Goal: Information Seeking & Learning: Find contact information

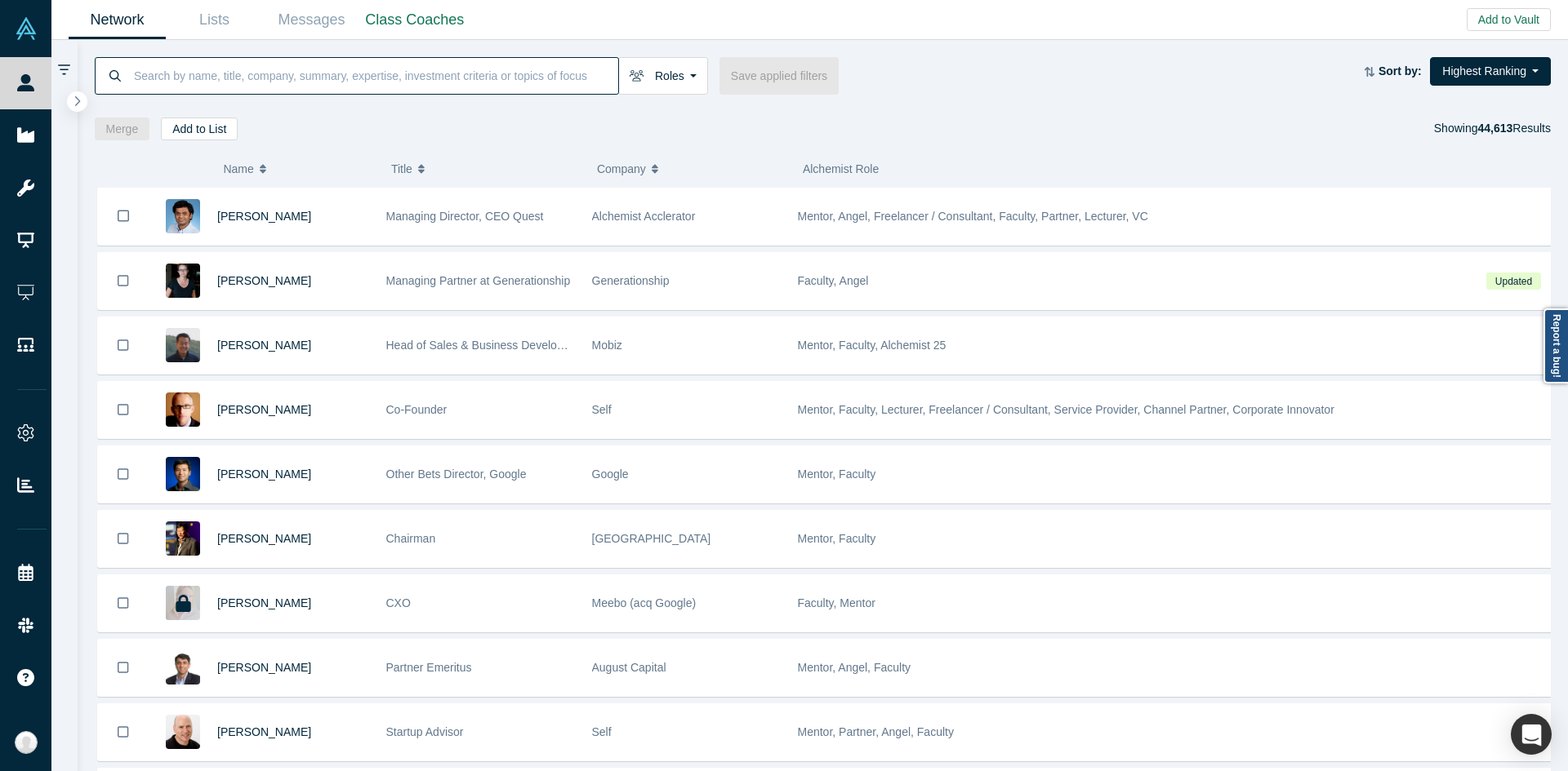
click at [461, 72] on input at bounding box center [375, 75] width 486 height 38
paste input "Kevin Moore"
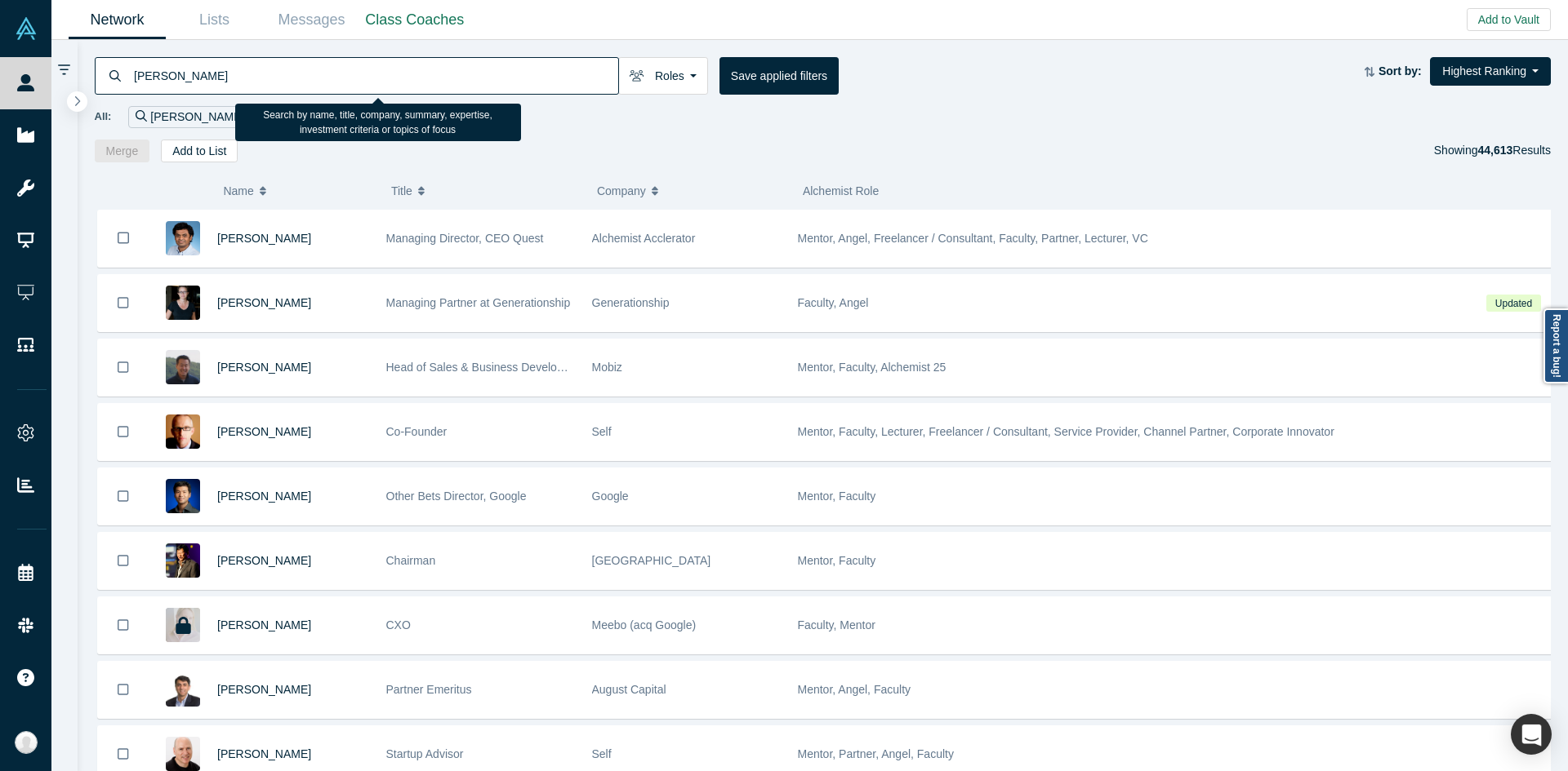
type input "Kevin Moore"
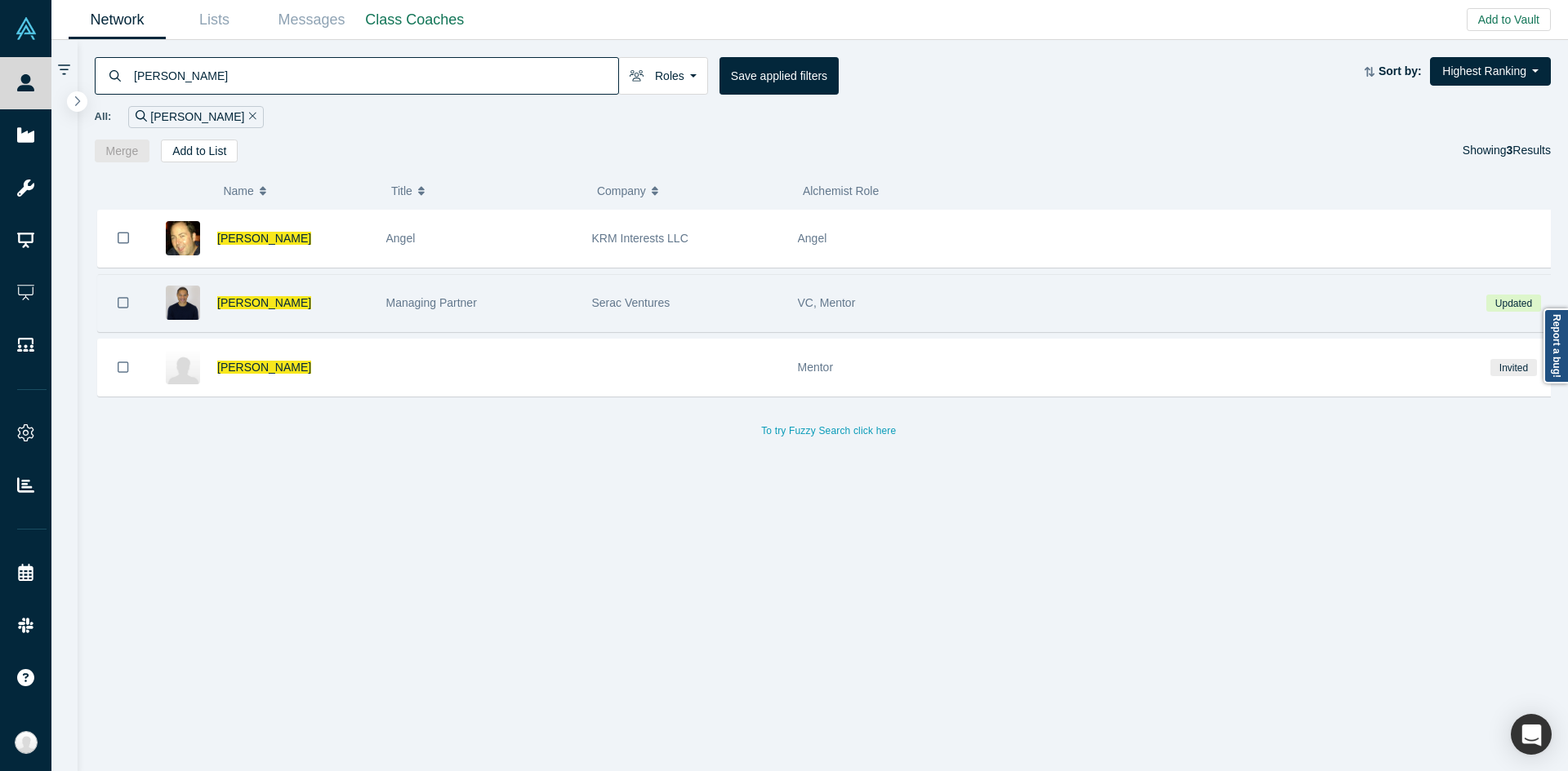
click at [540, 277] on div "Managing Partner" at bounding box center [480, 303] width 188 height 57
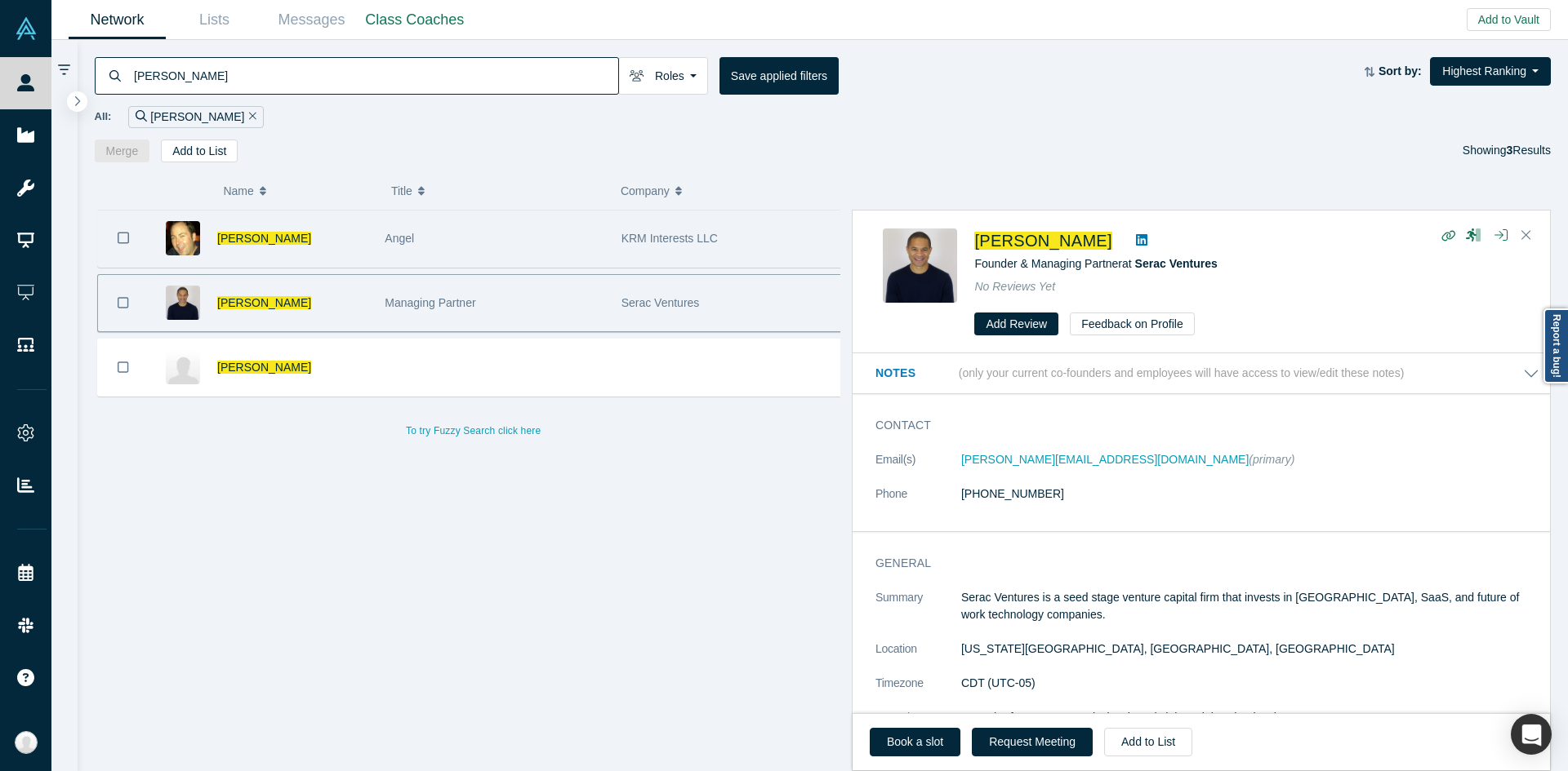
click at [526, 215] on div "Angel" at bounding box center [493, 239] width 218 height 57
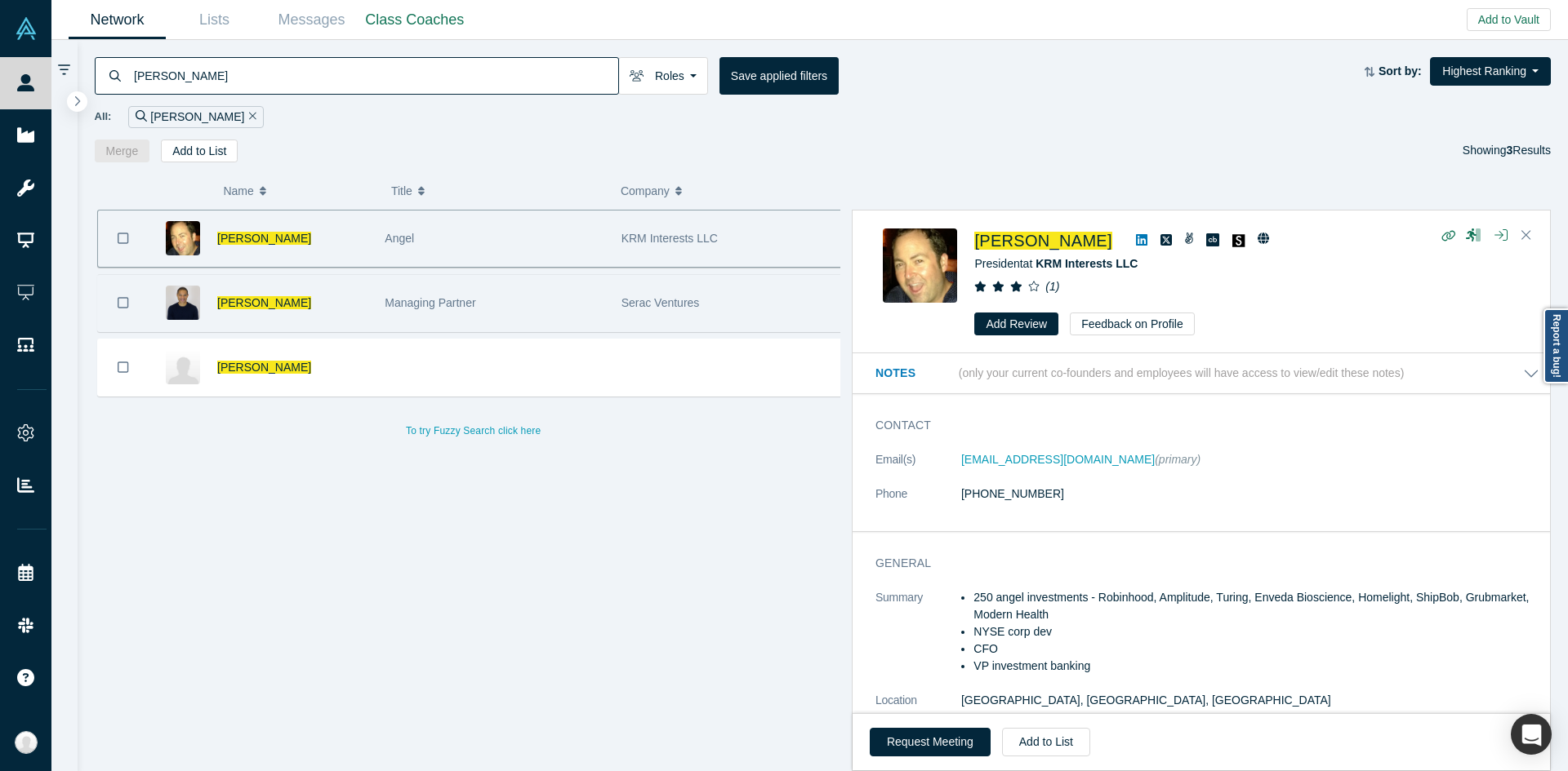
click at [589, 305] on div "Managing Partner" at bounding box center [493, 303] width 218 height 57
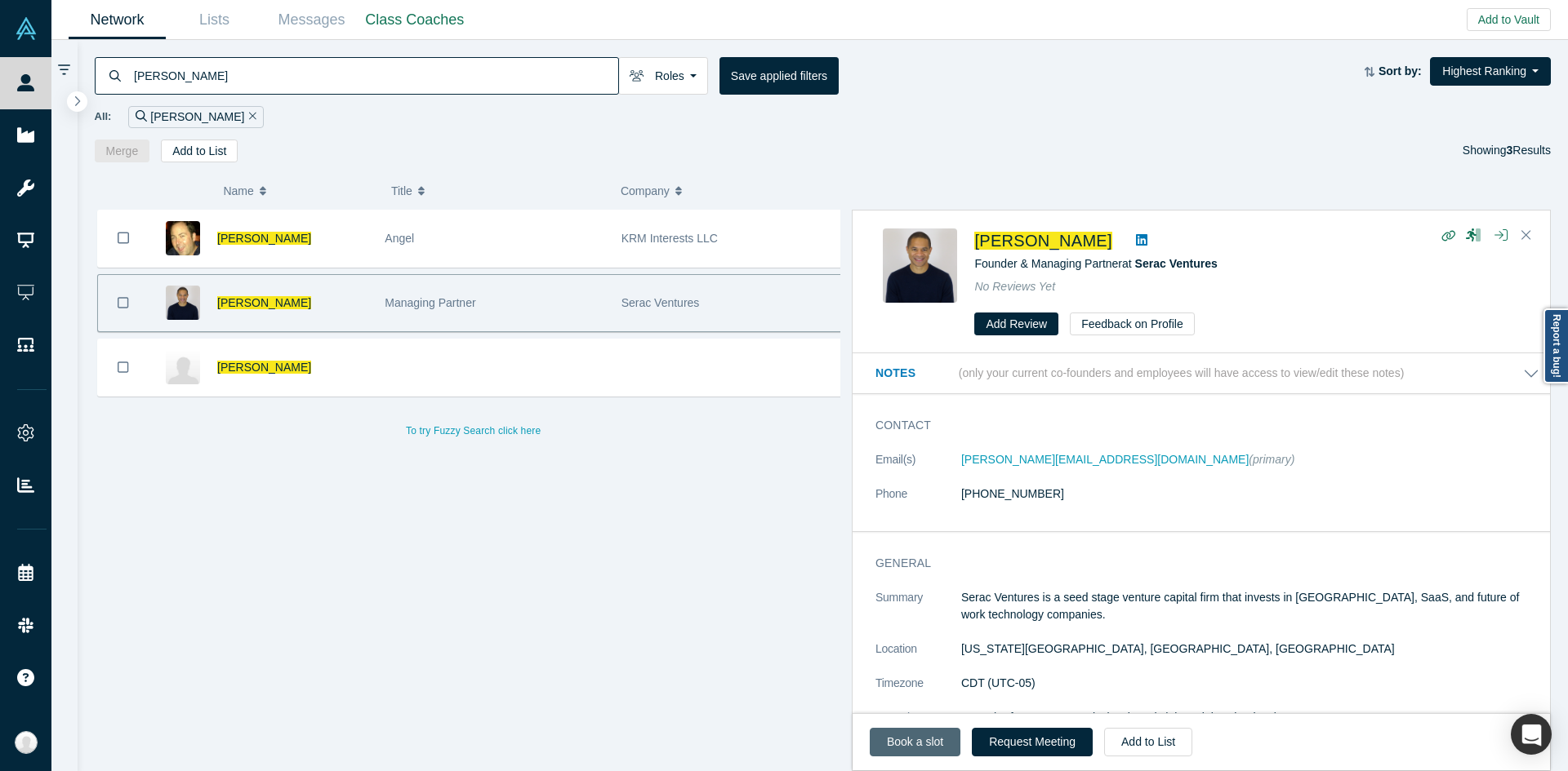
drag, startPoint x: 932, startPoint y: 731, endPoint x: 918, endPoint y: 748, distance: 22.0
click at [918, 748] on link "Book a slot" at bounding box center [915, 742] width 91 height 28
click at [1002, 249] on span "Kevin Moore" at bounding box center [1042, 241] width 137 height 18
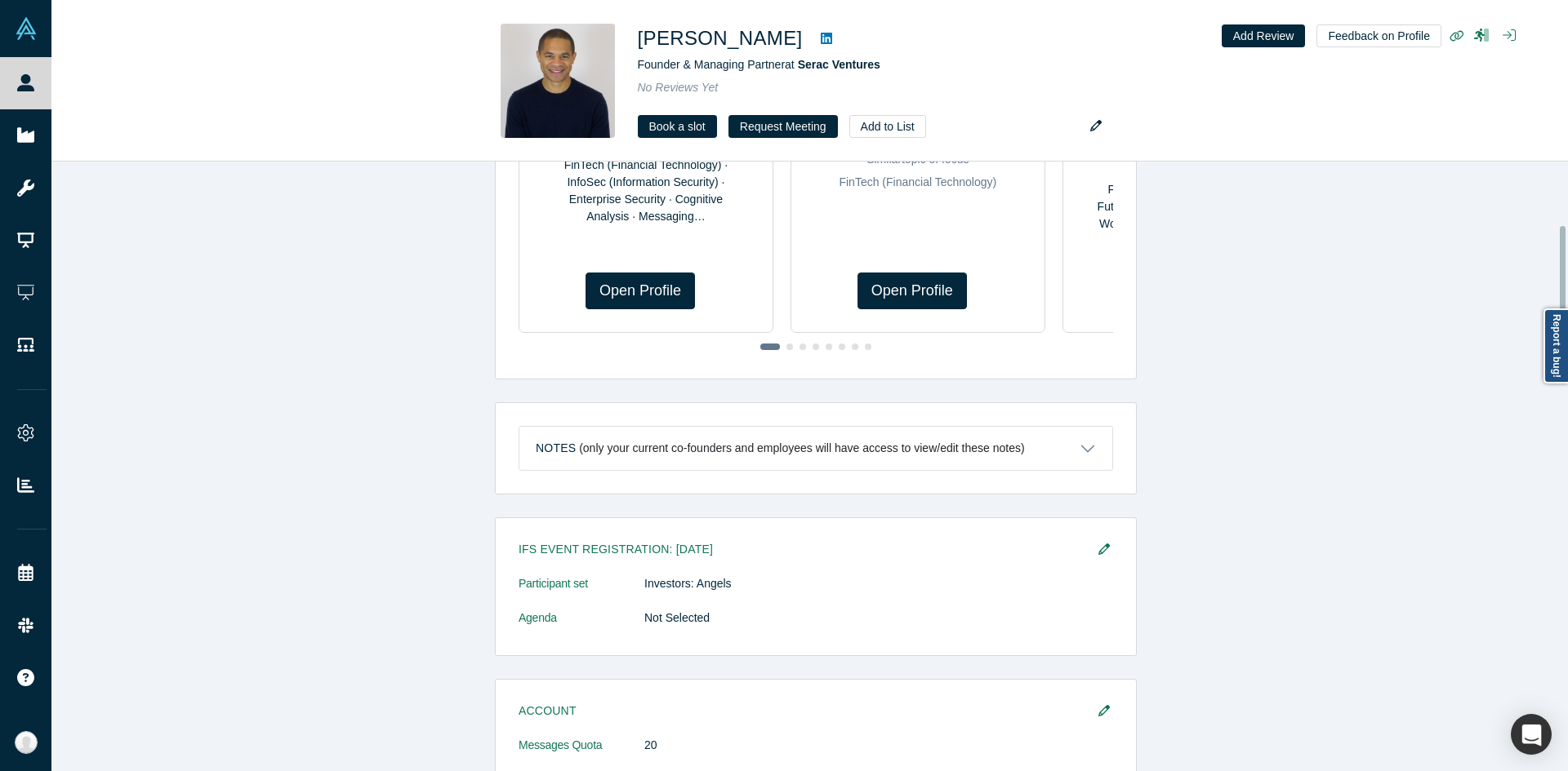
scroll to position [82, 0]
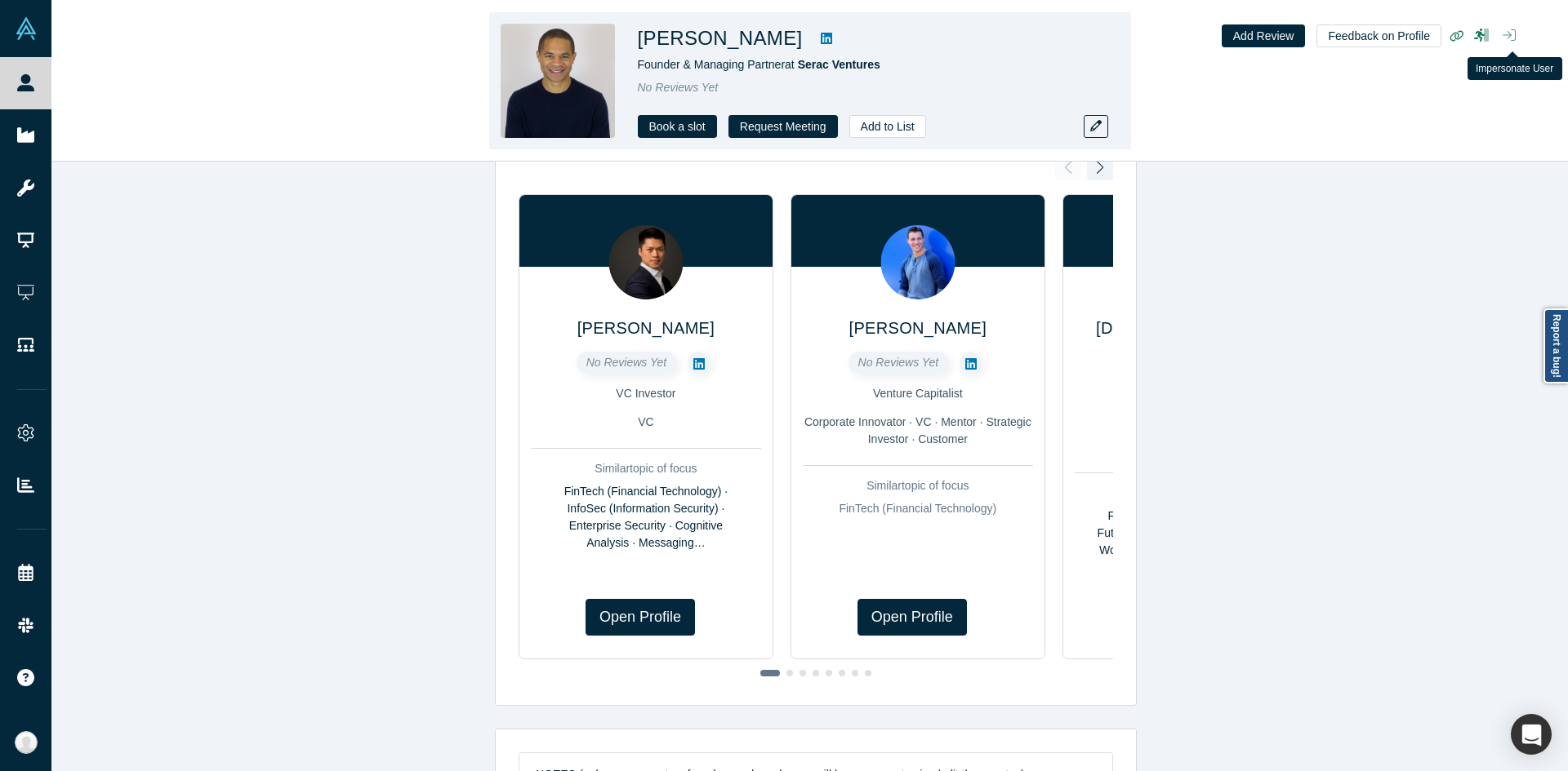
click at [1510, 31] on icon "button" at bounding box center [1509, 34] width 13 height 13
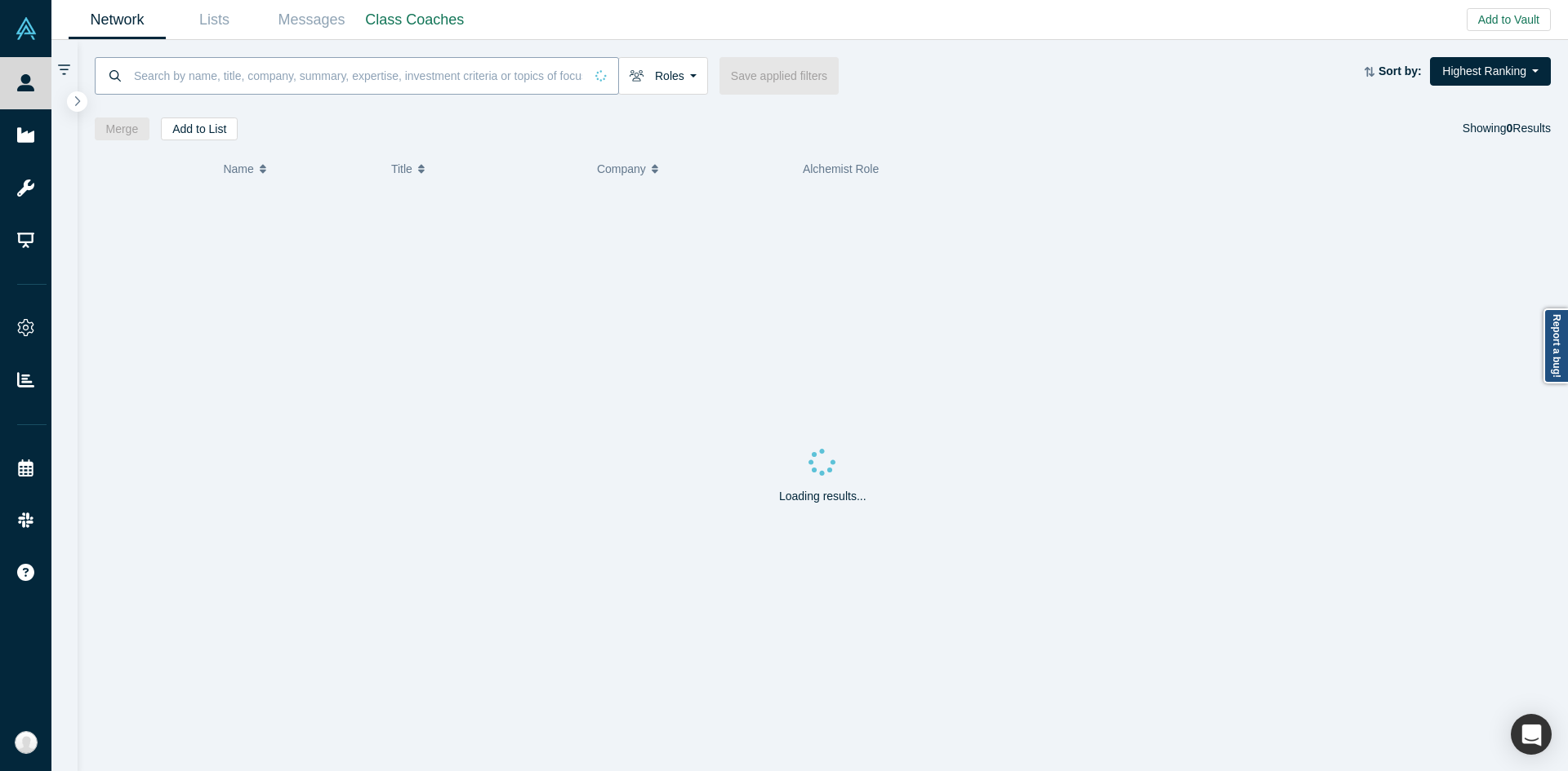
click at [490, 78] on input at bounding box center [358, 75] width 451 height 38
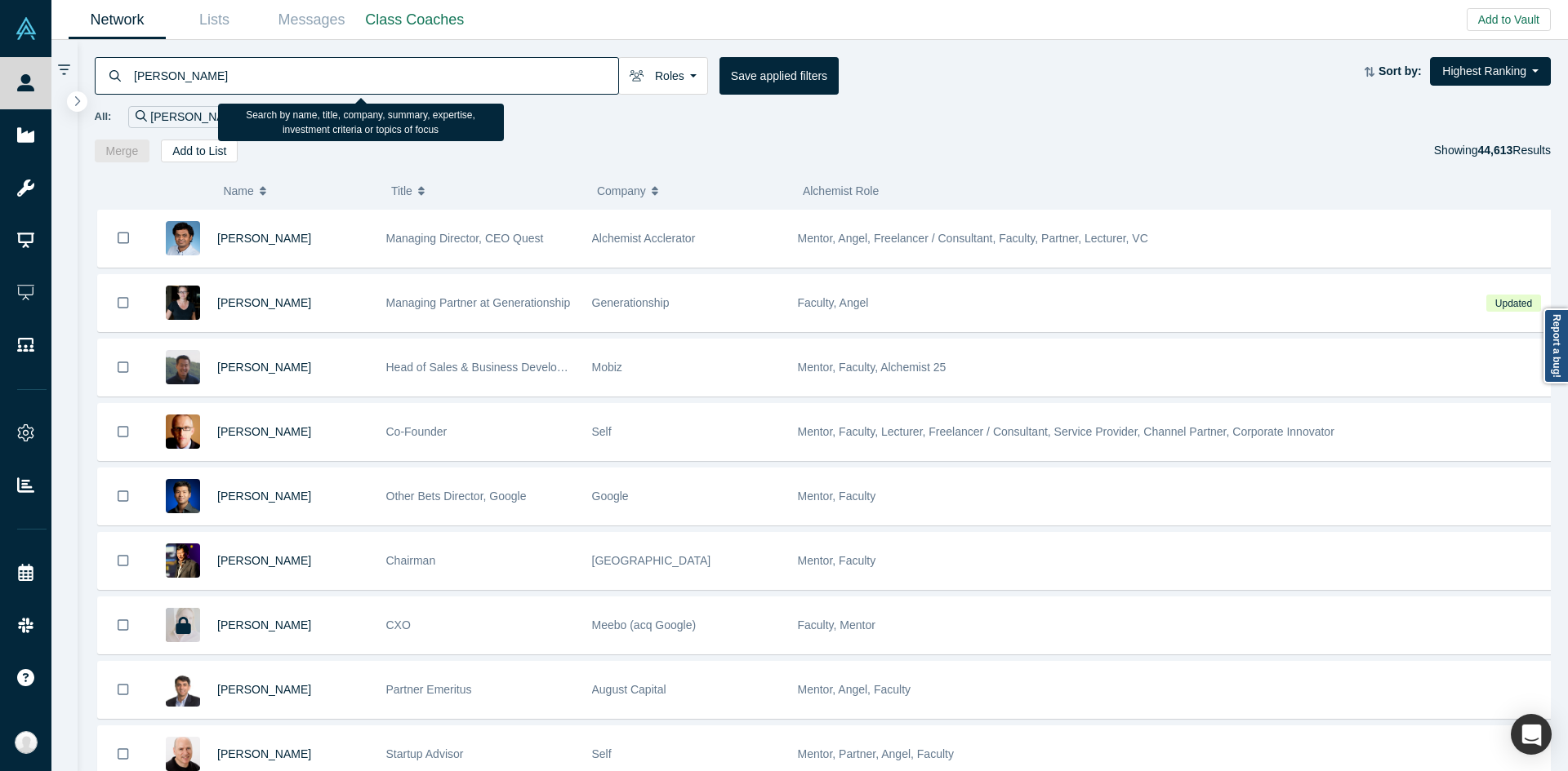
type input "kevin moore"
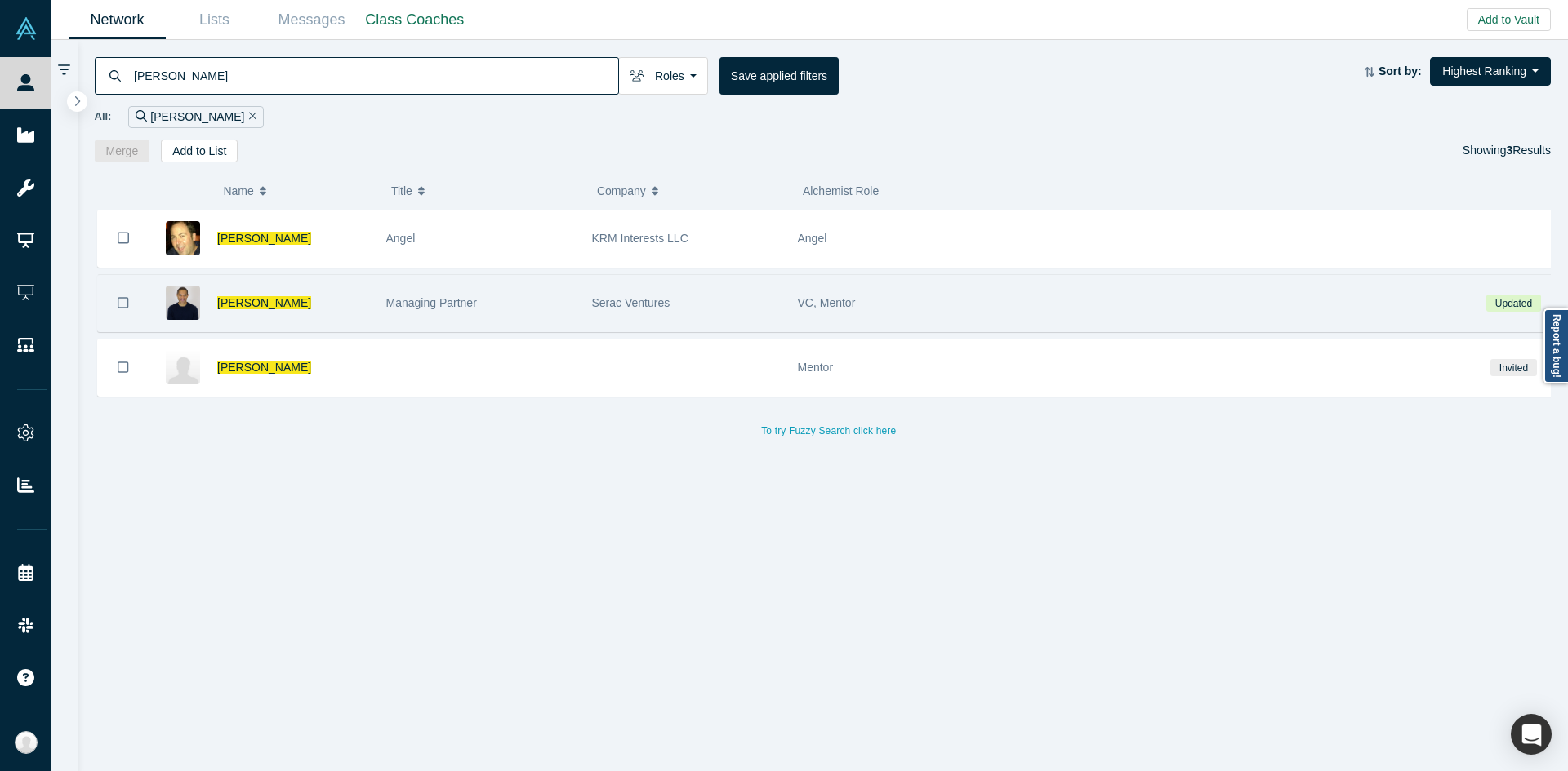
click at [414, 323] on div "Managing Partner" at bounding box center [480, 303] width 188 height 57
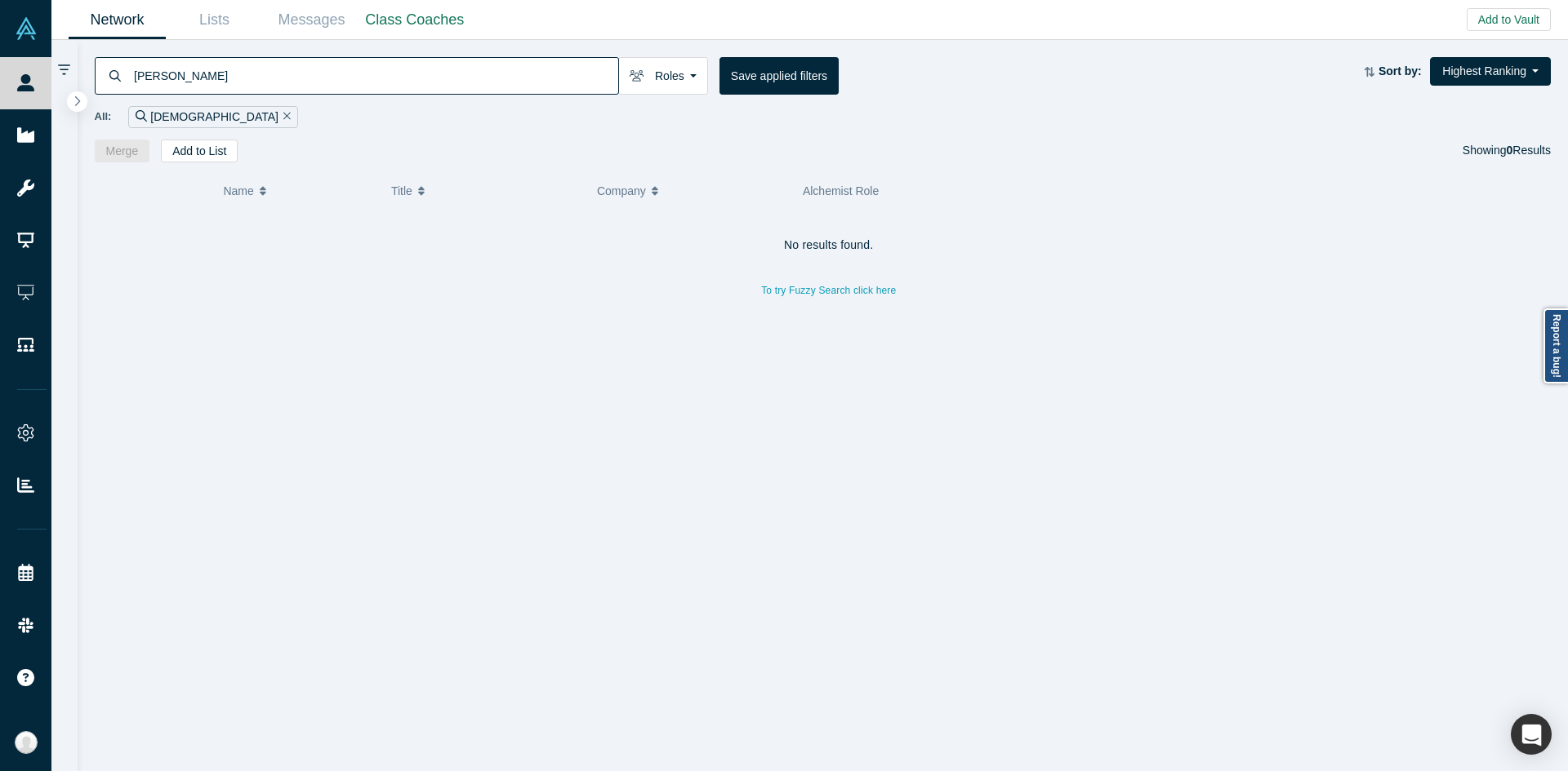
type input "[PERSON_NAME]"
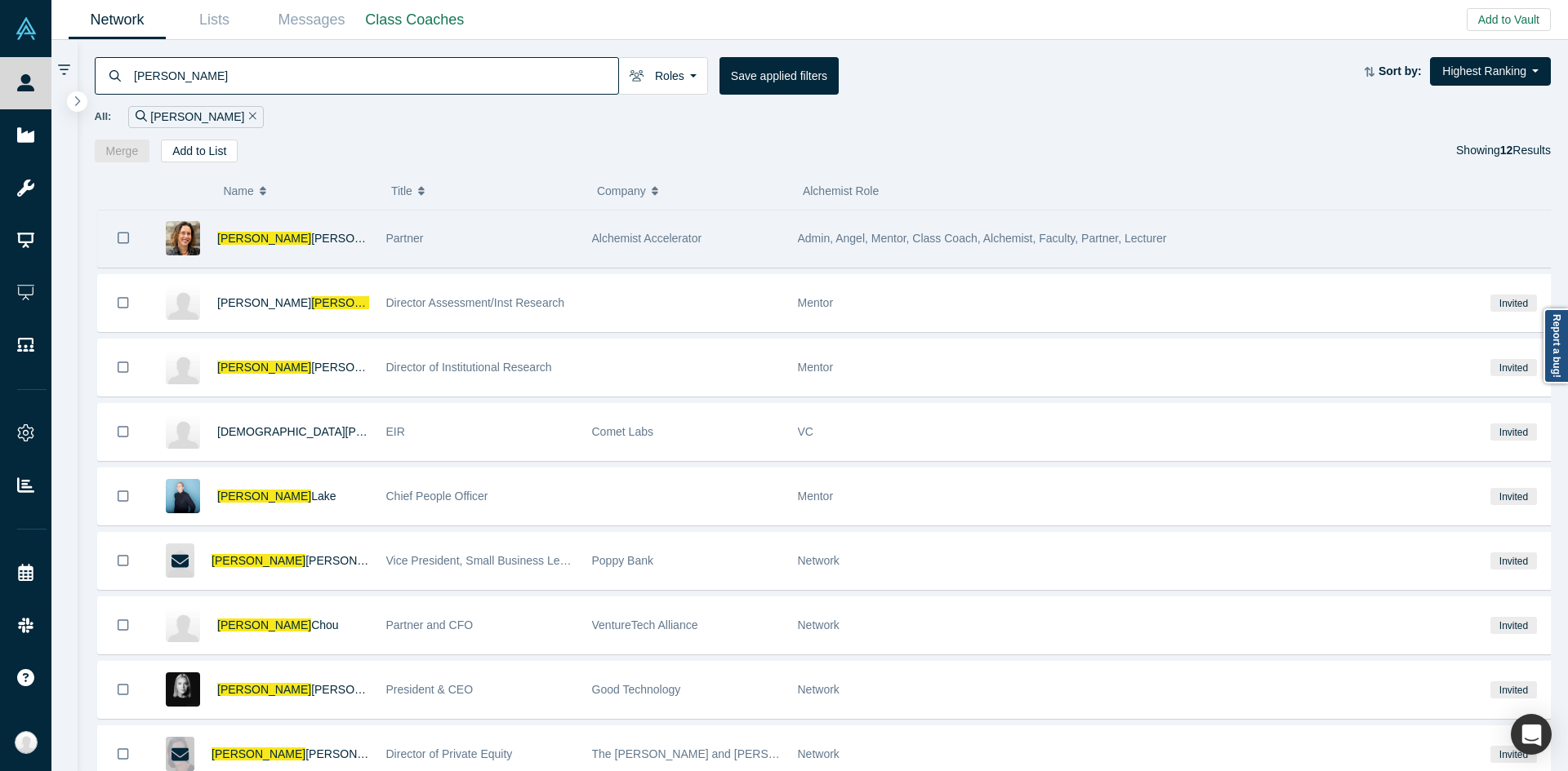
click at [341, 224] on div "[PERSON_NAME]" at bounding box center [294, 239] width 152 height 57
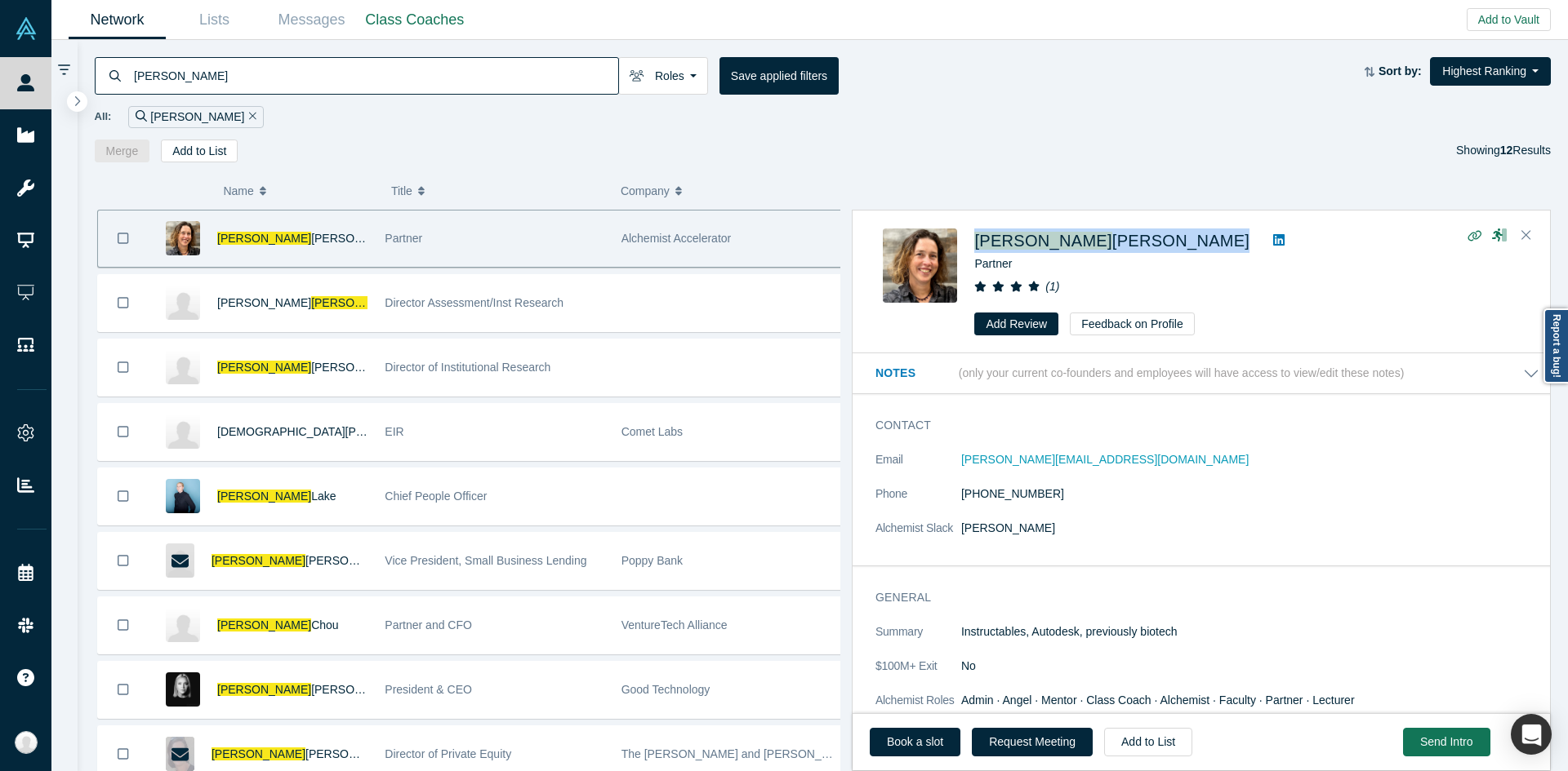
drag, startPoint x: 971, startPoint y: 236, endPoint x: 1095, endPoint y: 244, distance: 124.3
click at [1095, 244] on div "[PERSON_NAME] Partner ( 1 ) Add Review Feedback on Profile" at bounding box center [1203, 283] width 642 height 108
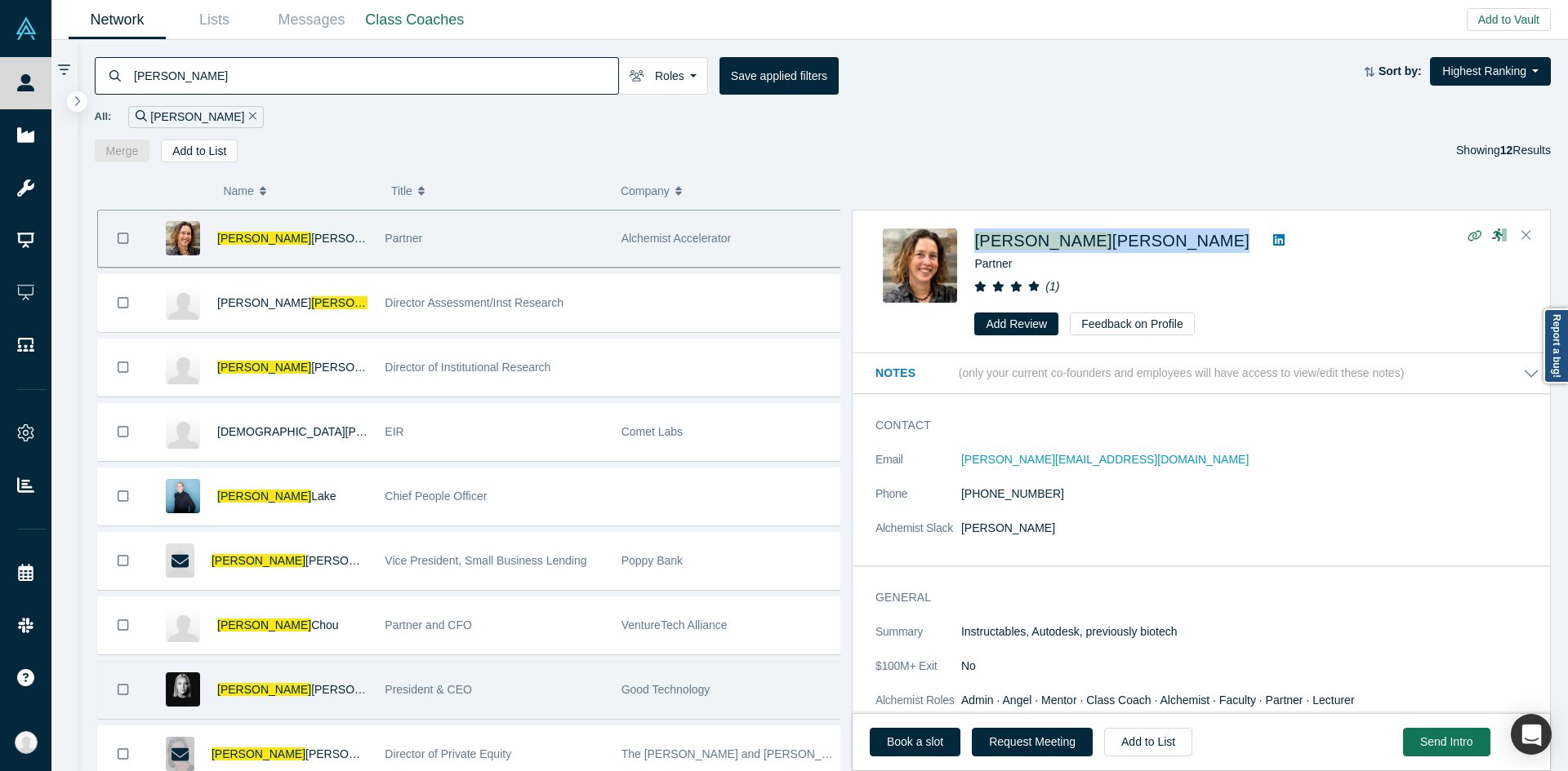
copy div "[PERSON_NAME]"
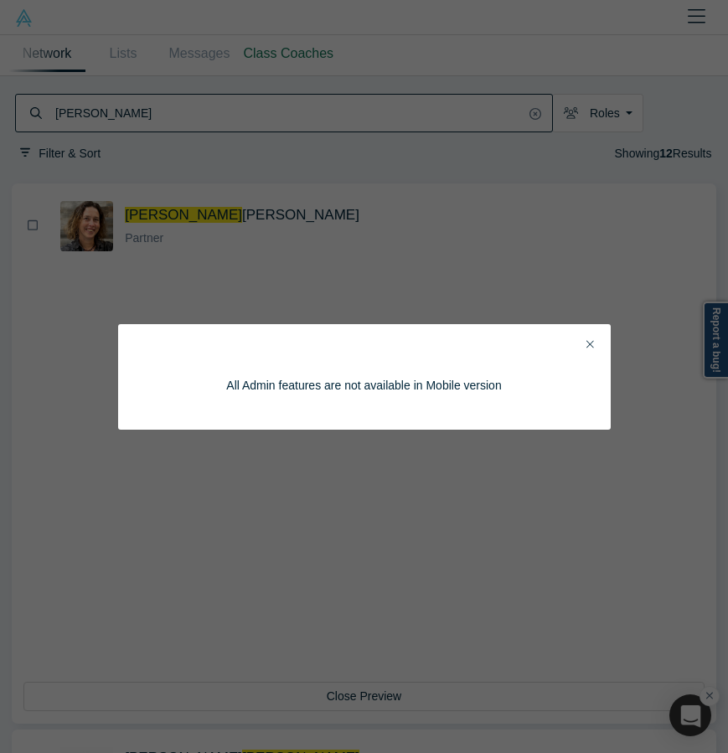
click at [600, 343] on div "All Admin features are not available in Mobile version" at bounding box center [364, 377] width 492 height 106
click at [595, 346] on button "Close" at bounding box center [590, 345] width 18 height 19
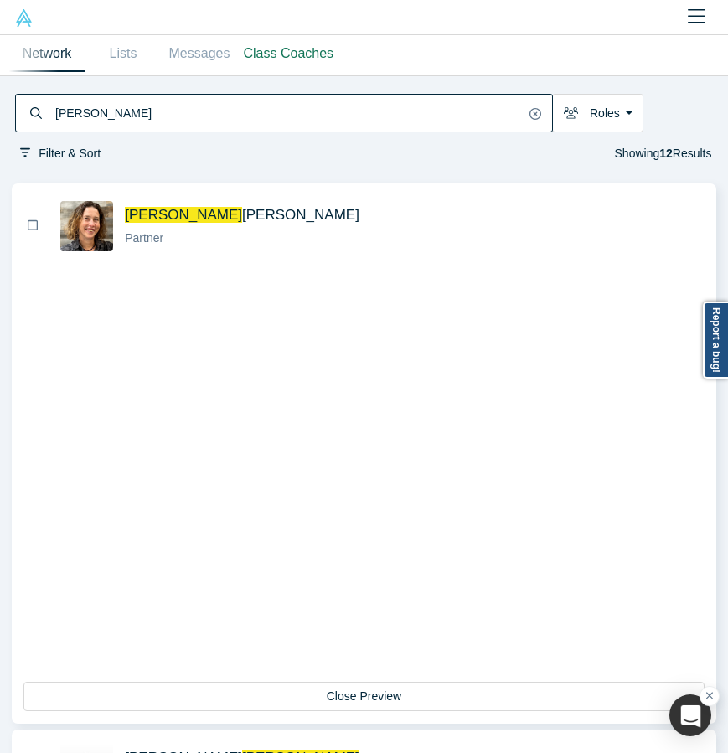
click at [483, 114] on input "[PERSON_NAME]" at bounding box center [289, 113] width 471 height 34
click at [539, 117] on icon at bounding box center [535, 114] width 12 height 12
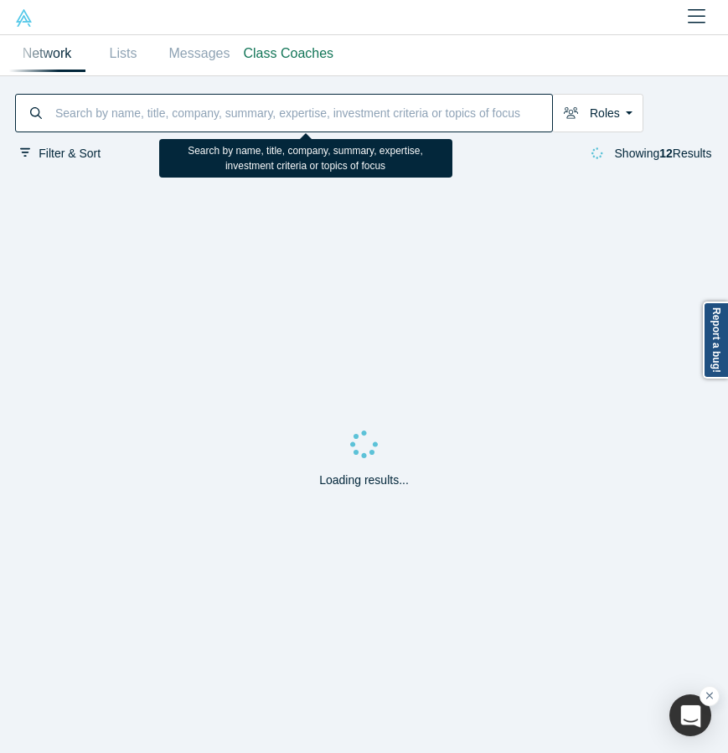
paste input "[PERSON_NAME]"
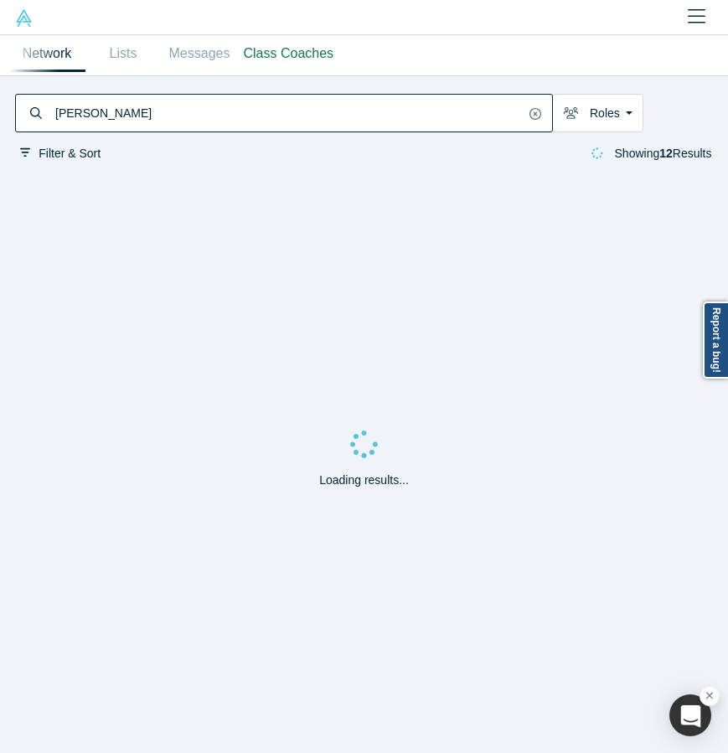
type input "[PERSON_NAME]"
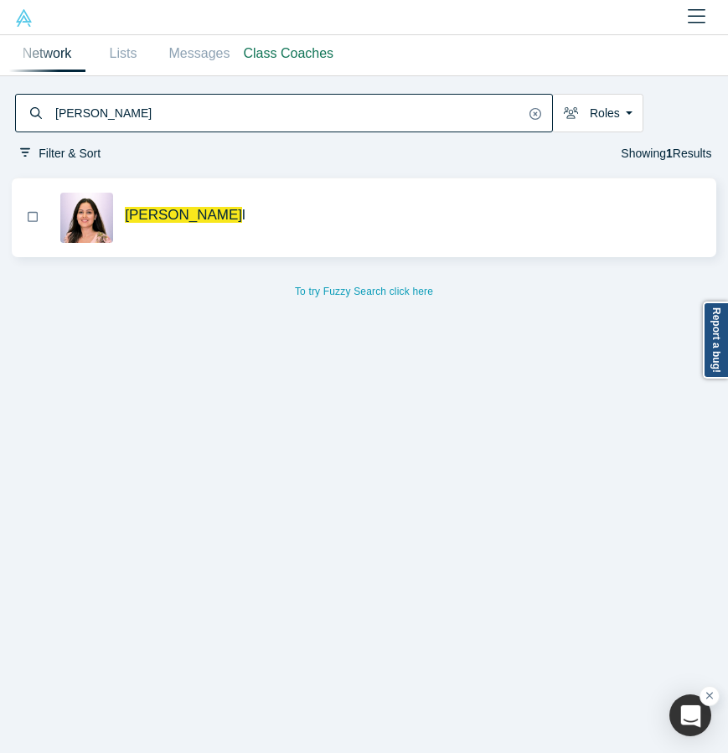
click at [286, 219] on span "Anku Chaha l" at bounding box center [413, 215] width 577 height 18
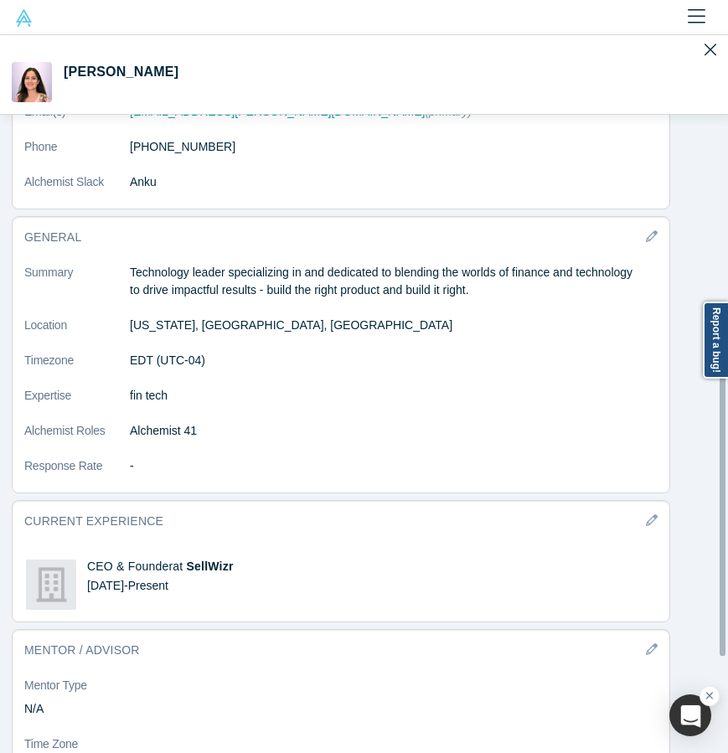
scroll to position [693, 0]
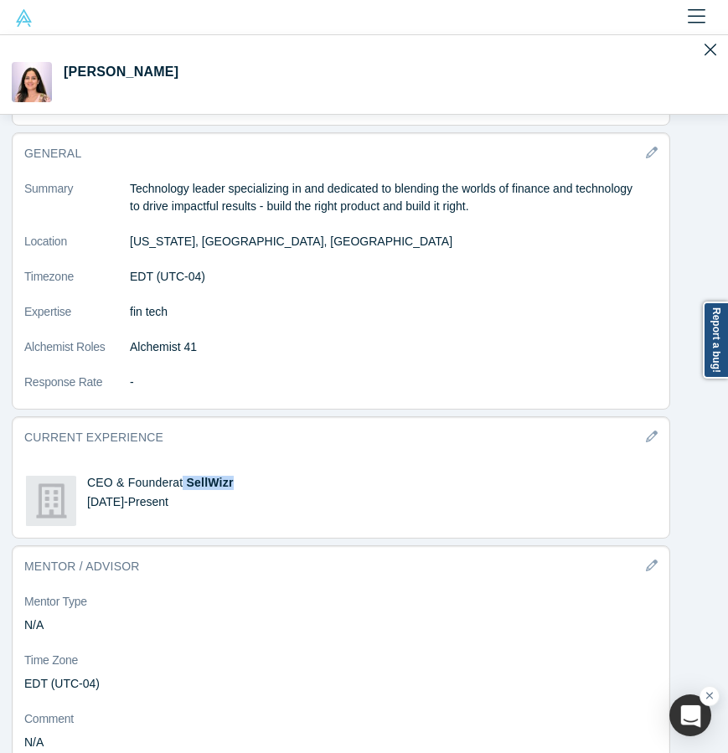
drag, startPoint x: 254, startPoint y: 484, endPoint x: 184, endPoint y: 483, distance: 69.5
click at [184, 483] on h4 "CEO & Founder at SellWizr" at bounding box center [372, 483] width 570 height 14
click at [281, 482] on h4 "CEO & Founder at SellWizr" at bounding box center [372, 483] width 570 height 14
drag, startPoint x: 261, startPoint y: 488, endPoint x: 219, endPoint y: 488, distance: 41.9
click at [219, 488] on h4 "CEO & Founder at SellWizr" at bounding box center [372, 483] width 570 height 14
